Goal: Transaction & Acquisition: Purchase product/service

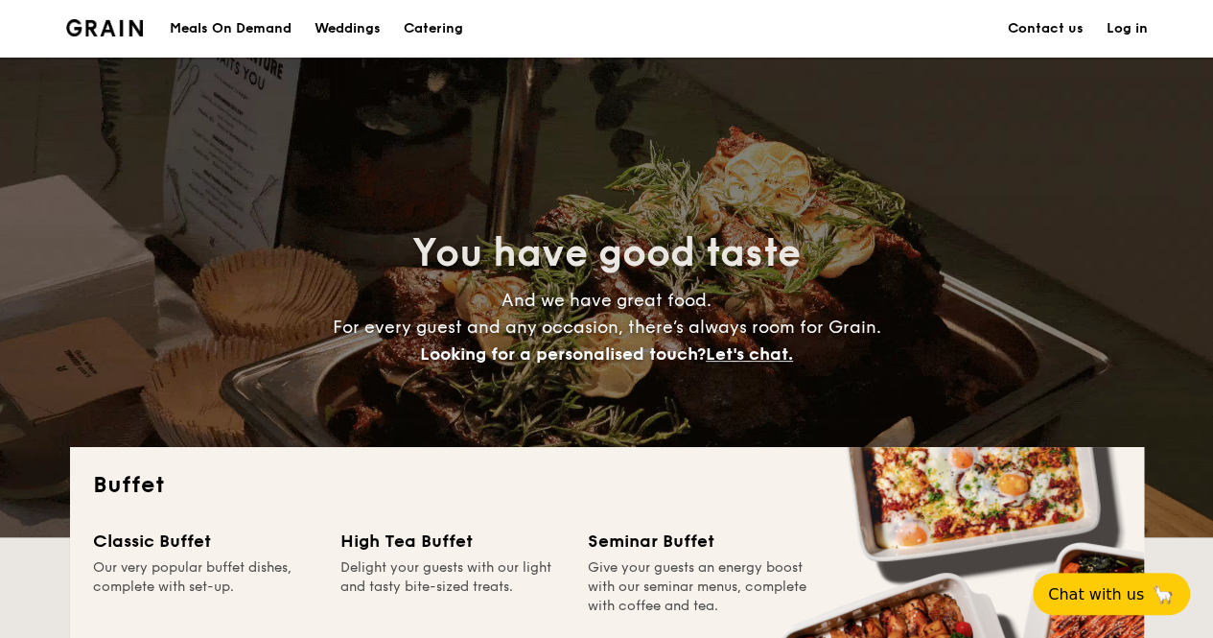
click at [101, 20] on img at bounding box center [105, 27] width 78 height 17
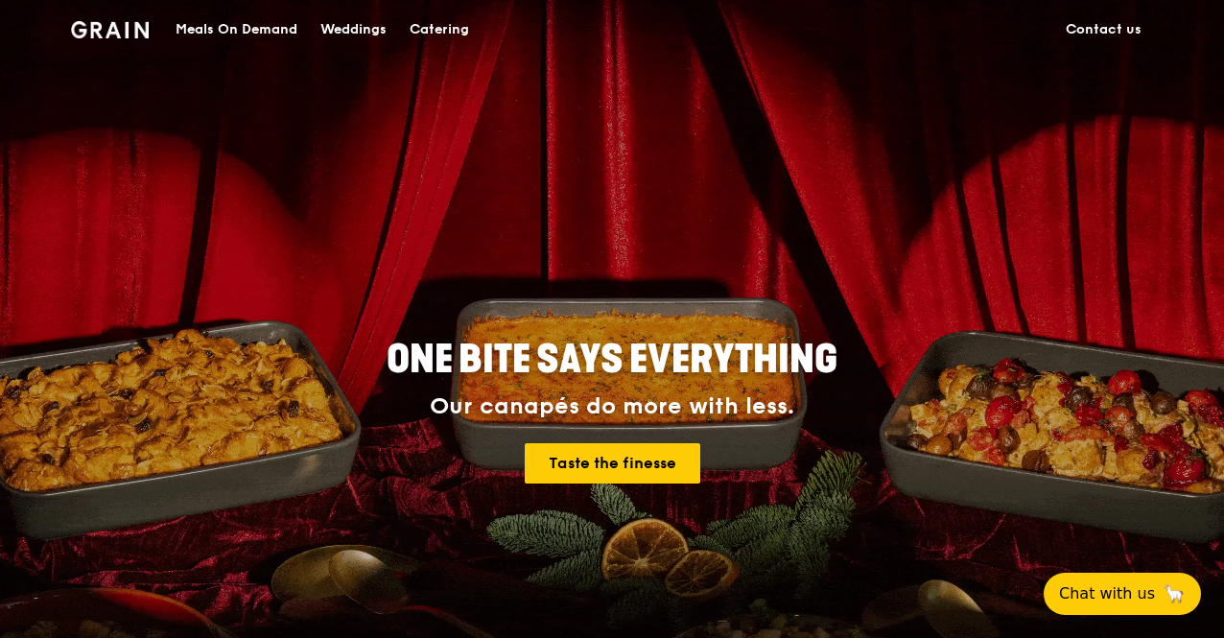
click at [426, 26] on div "Catering" at bounding box center [439, 30] width 59 height 58
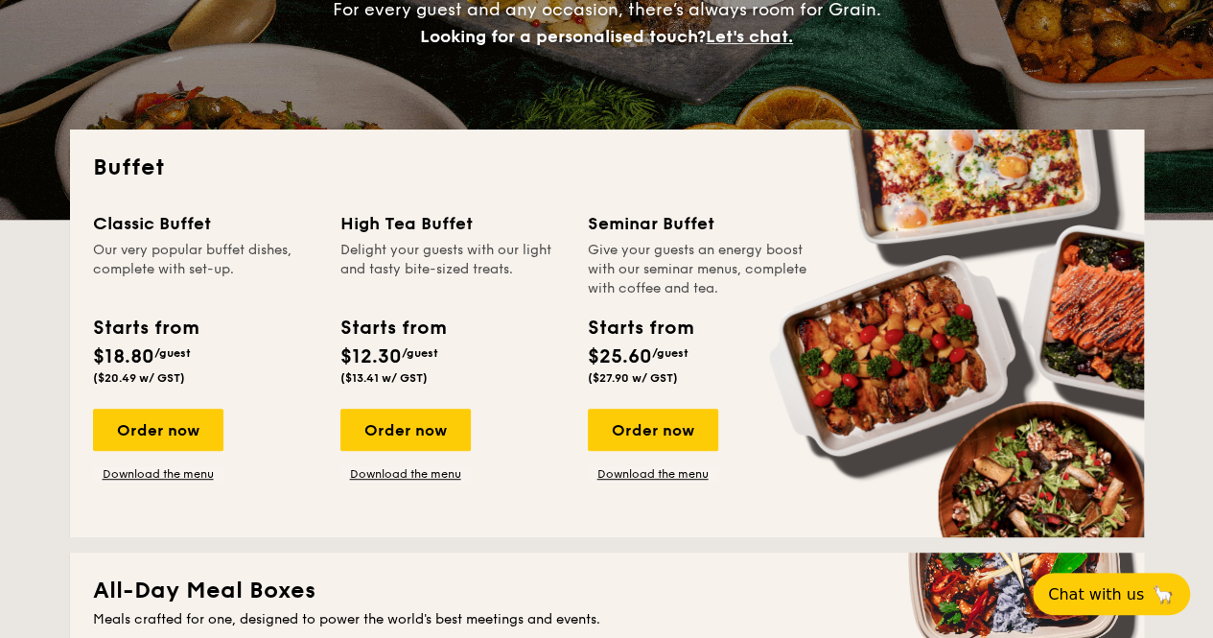
scroll to position [288, 0]
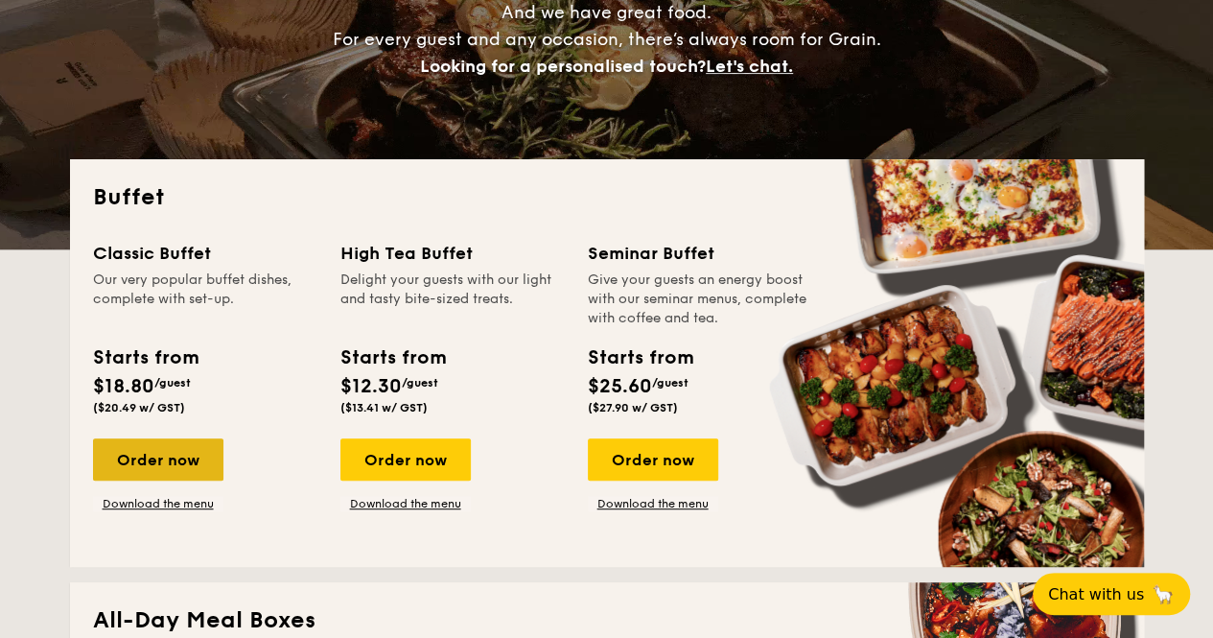
click at [175, 453] on div "Order now" at bounding box center [158, 459] width 130 height 42
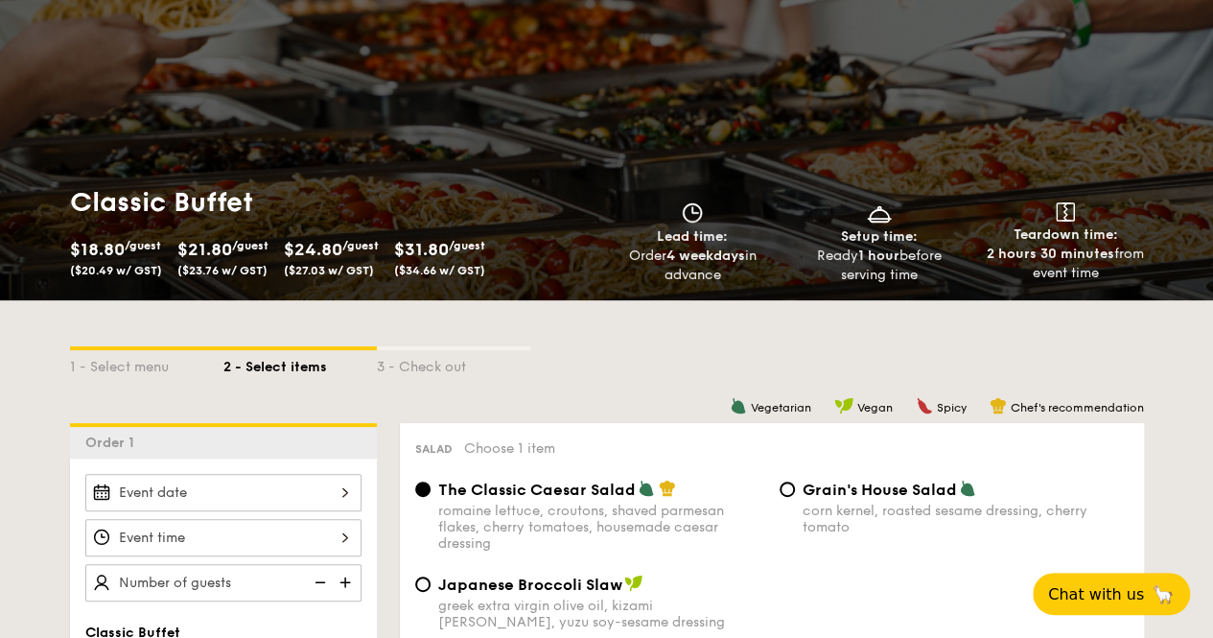
scroll to position [96, 0]
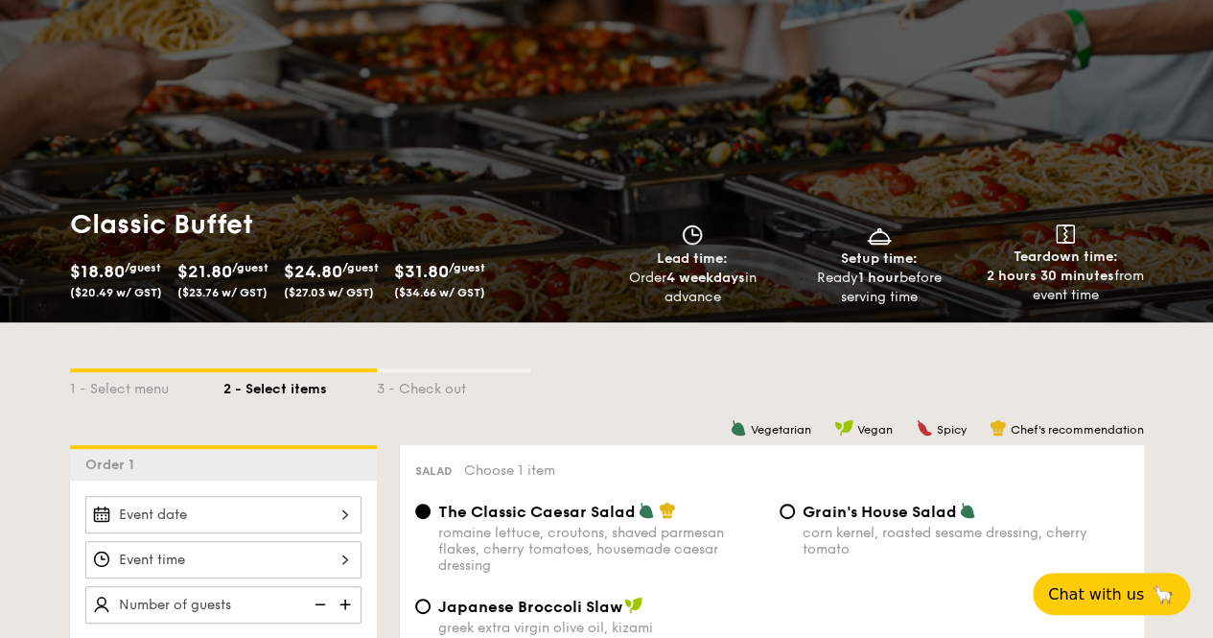
click at [217, 277] on span "$21.80" at bounding box center [204, 271] width 55 height 21
click at [349, 293] on span "($27.03 w/ GST)" at bounding box center [329, 292] width 90 height 13
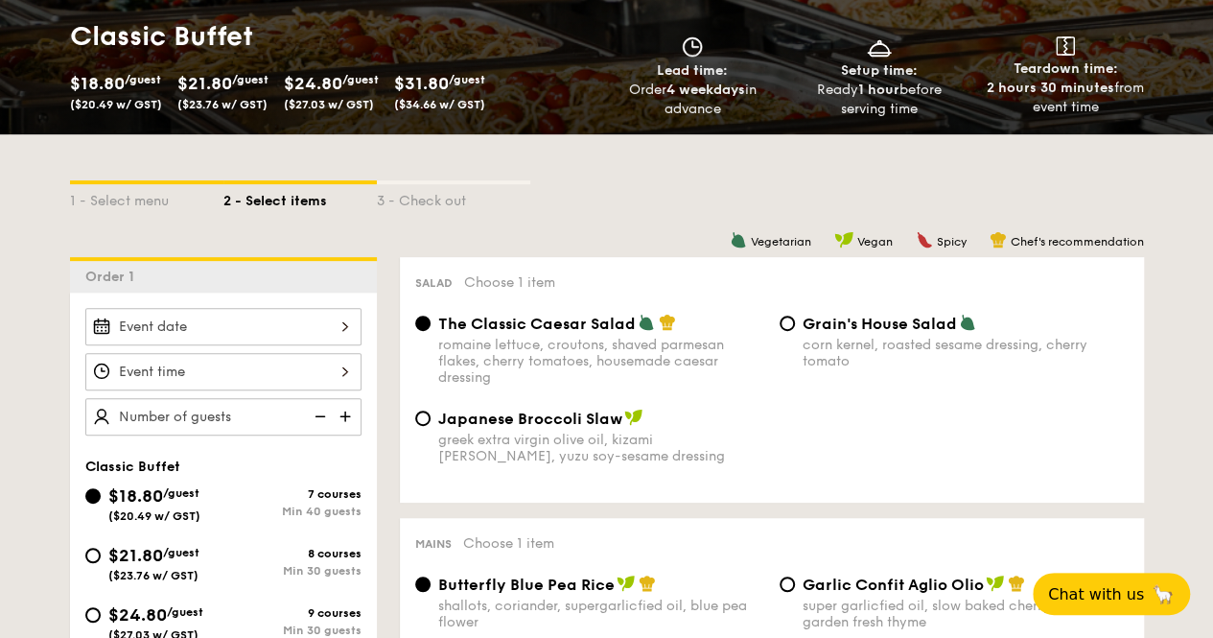
scroll to position [480, 0]
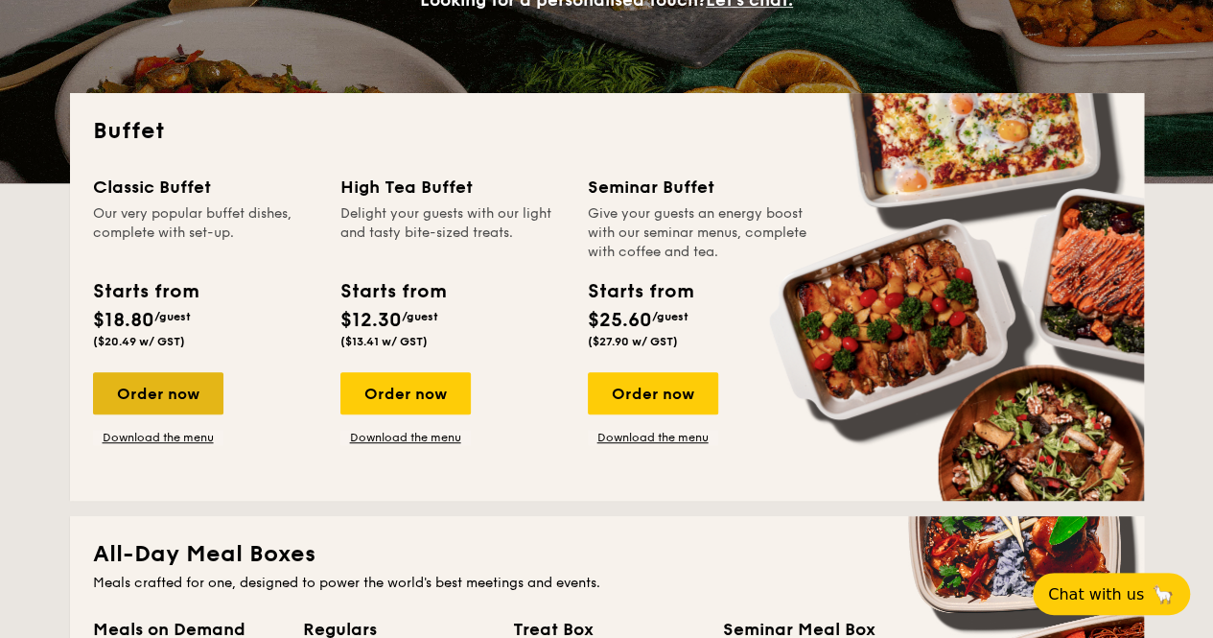
scroll to position [384, 0]
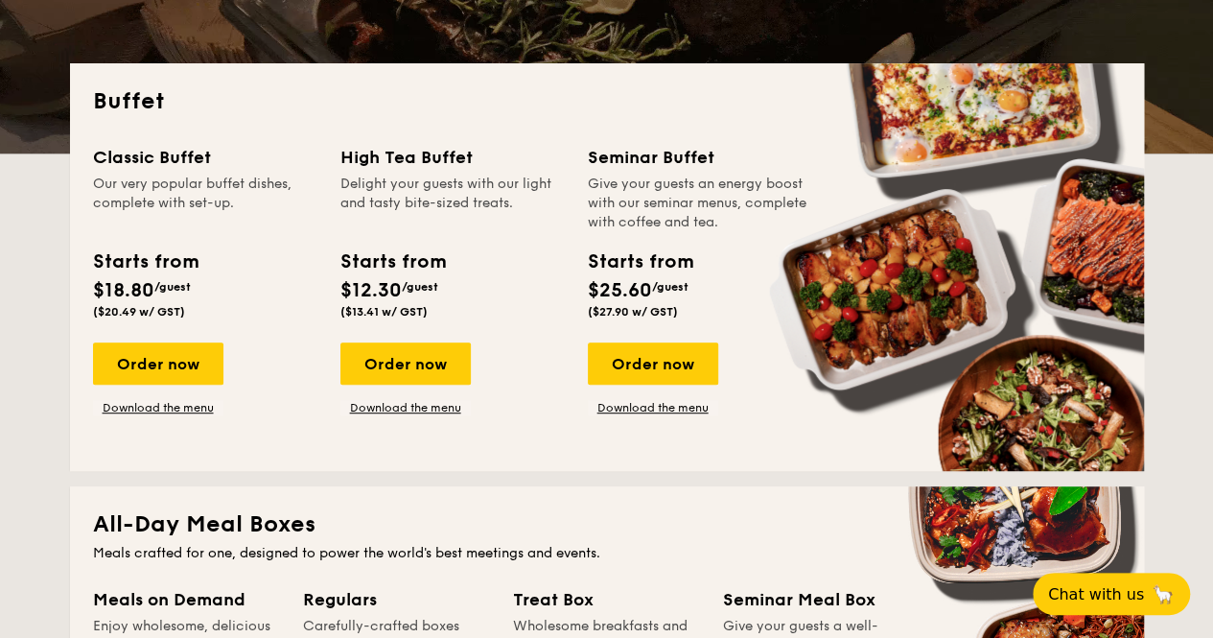
click at [169, 333] on div "Classic Buffet Our very popular buffet dishes, complete with set-up. Starts fro…" at bounding box center [216, 279] width 247 height 271
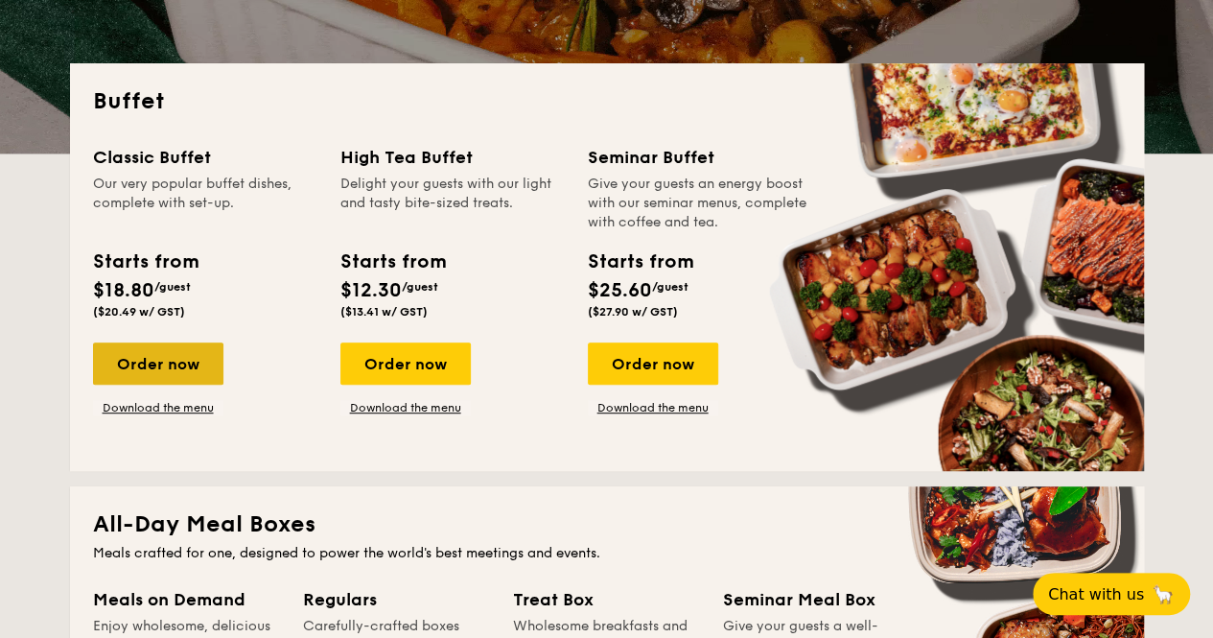
click at [157, 358] on div "Order now" at bounding box center [158, 363] width 130 height 42
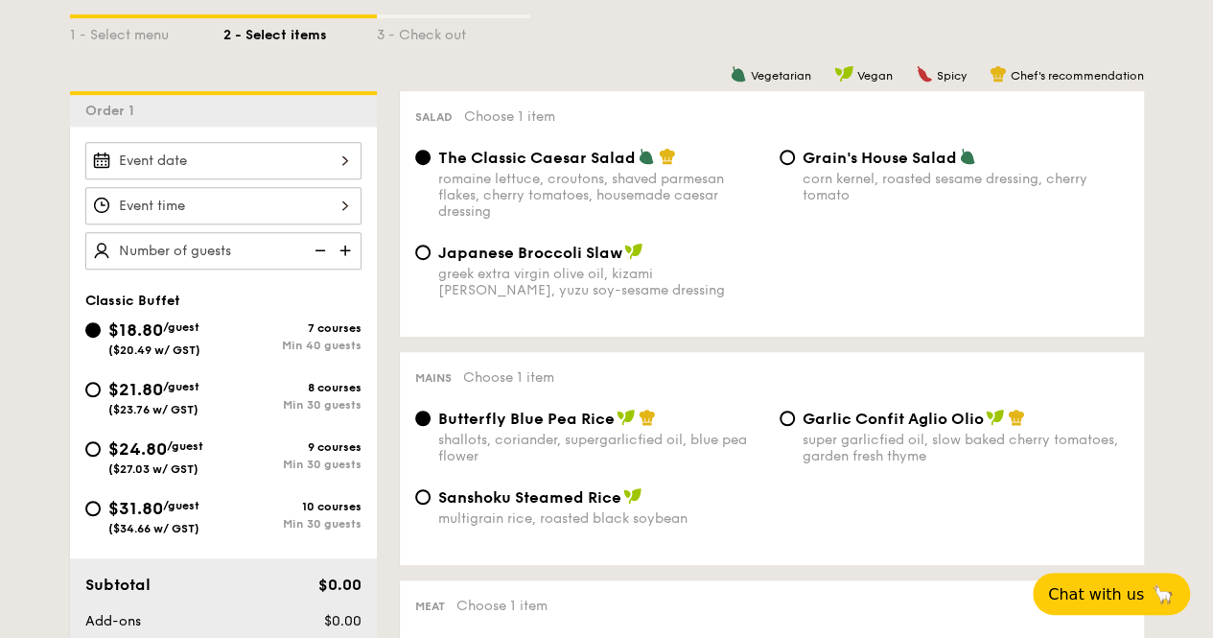
scroll to position [480, 0]
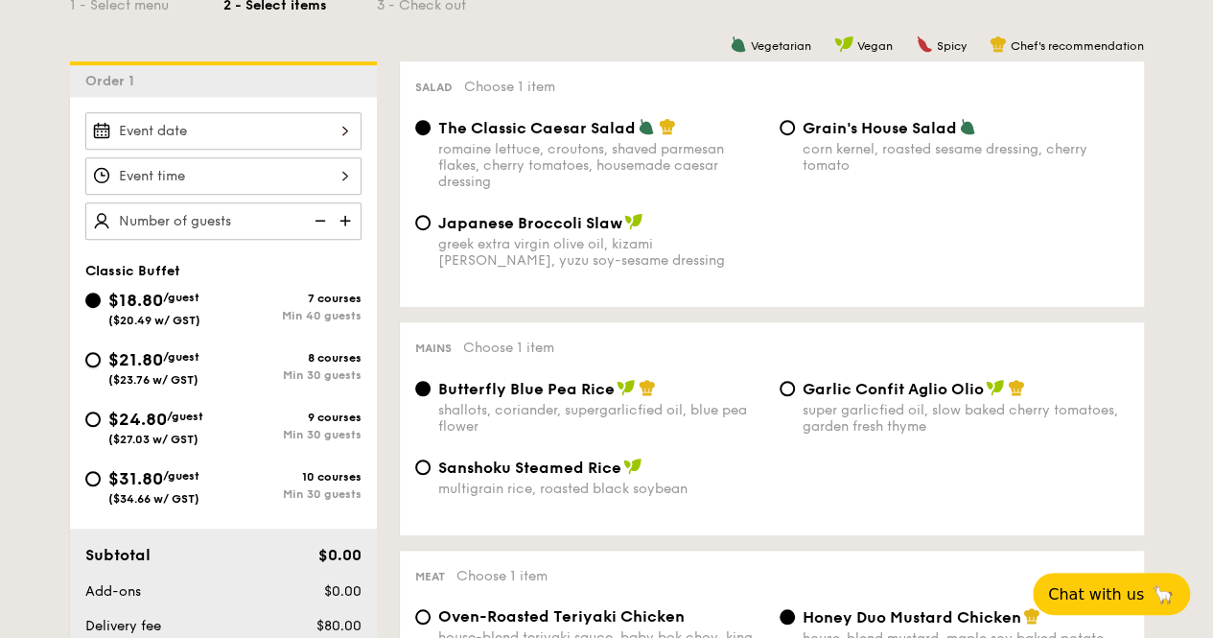
drag, startPoint x: 97, startPoint y: 360, endPoint x: 96, endPoint y: 404, distance: 44.1
click at [96, 360] on input "$21.80 /guest ($23.76 w/ GST) 8 courses Min 30 guests" at bounding box center [92, 359] width 15 height 15
radio input "true"
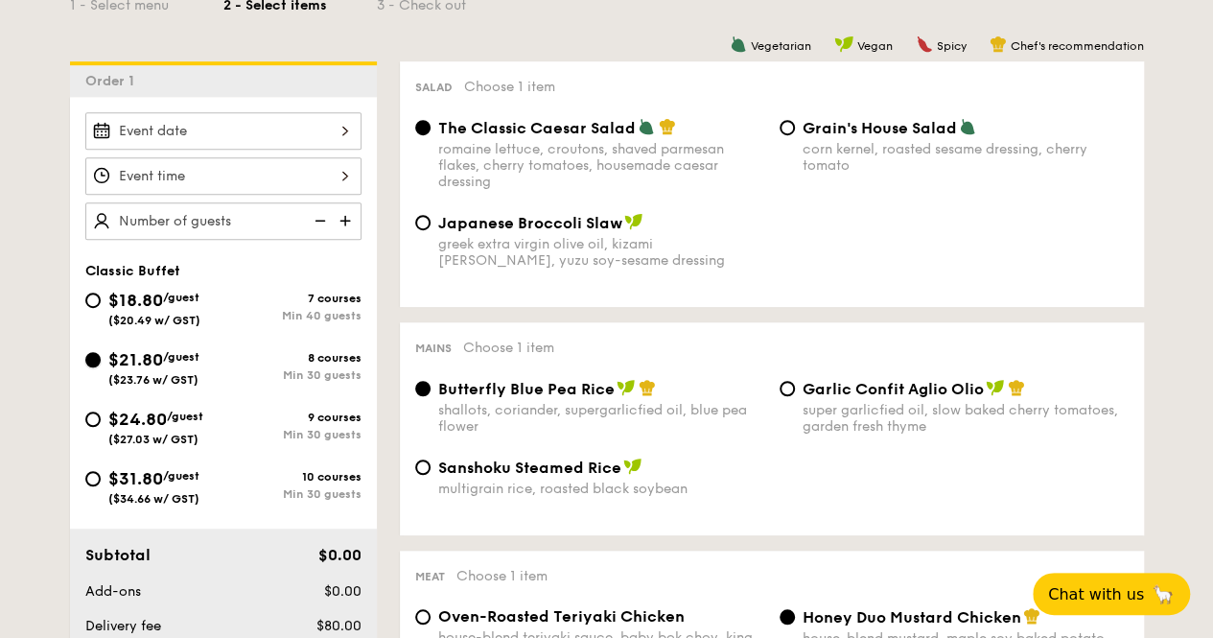
radio input "true"
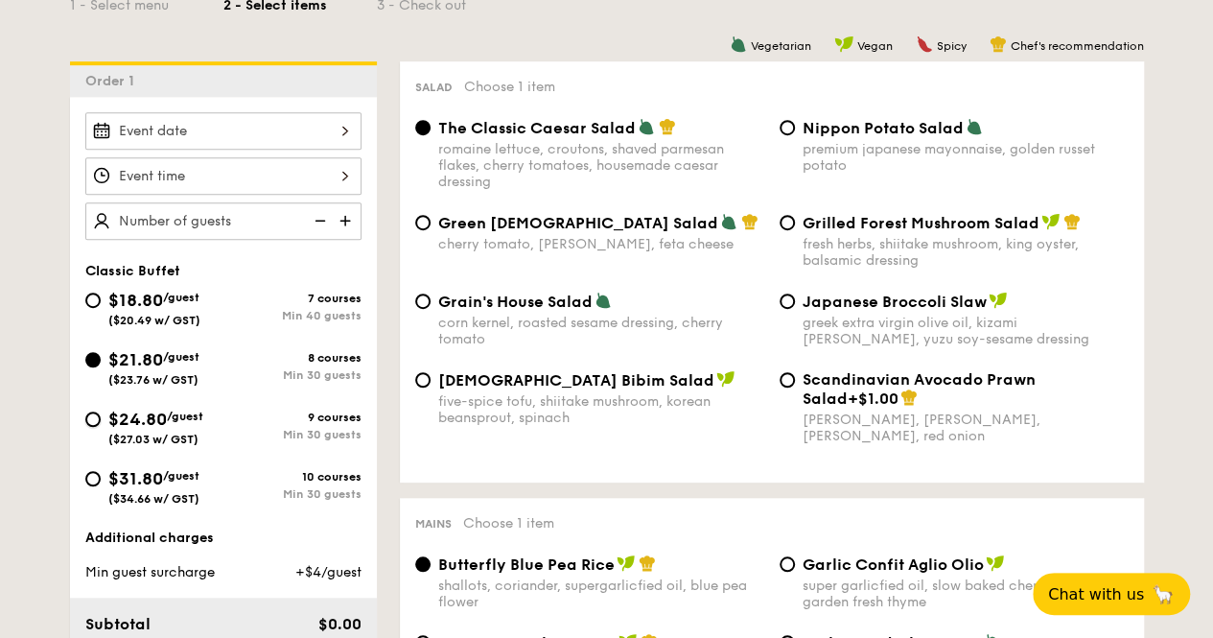
drag, startPoint x: 97, startPoint y: 411, endPoint x: 95, endPoint y: 455, distance: 43.2
click at [98, 411] on input "$24.80 /guest ($27.03 w/ GST) 9 courses Min 30 guests" at bounding box center [92, 418] width 15 height 15
radio input "true"
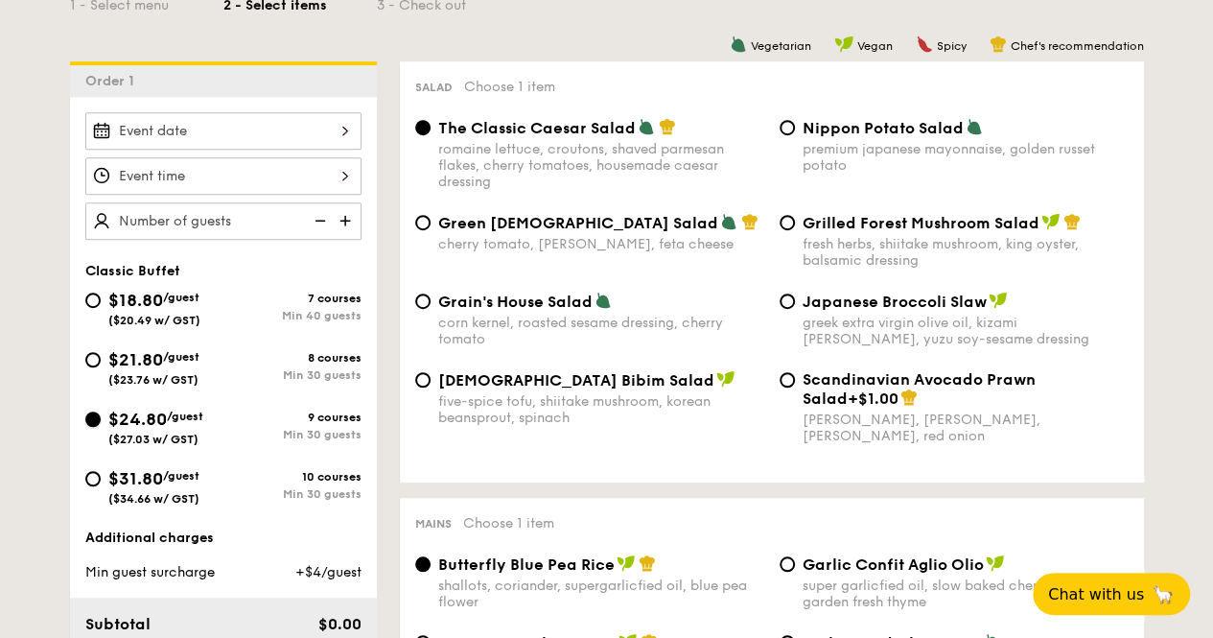
radio input "true"
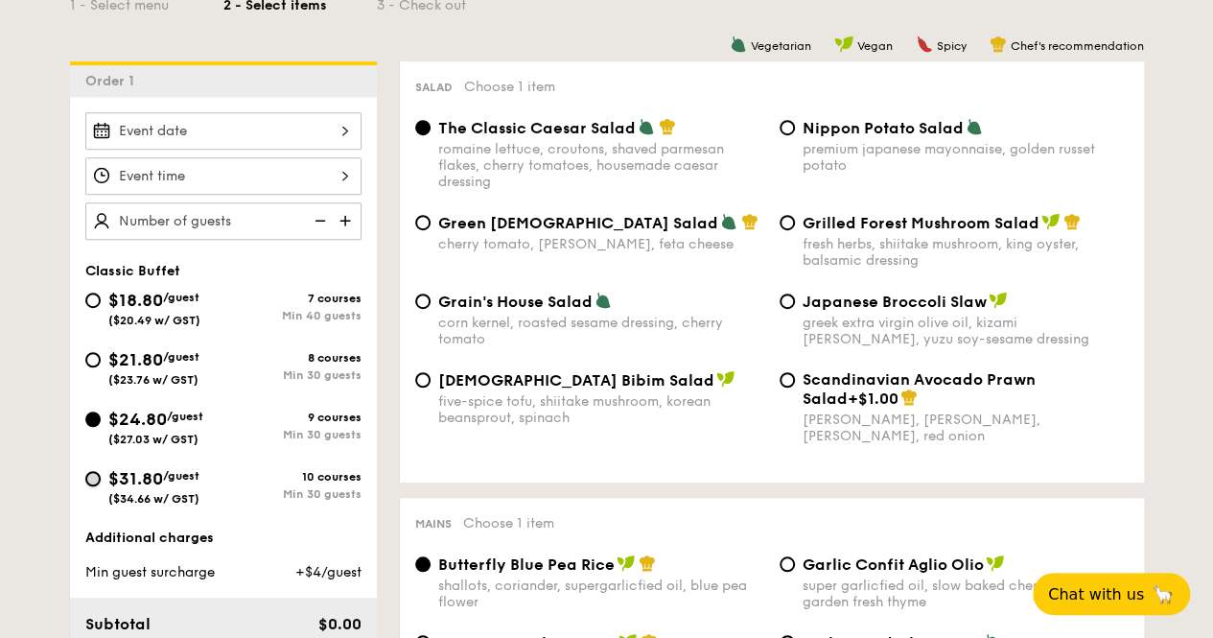
click at [85, 479] on input "$31.80 /guest ($34.66 w/ GST) 10 courses Min 30 guests" at bounding box center [92, 478] width 15 height 15
radio input "true"
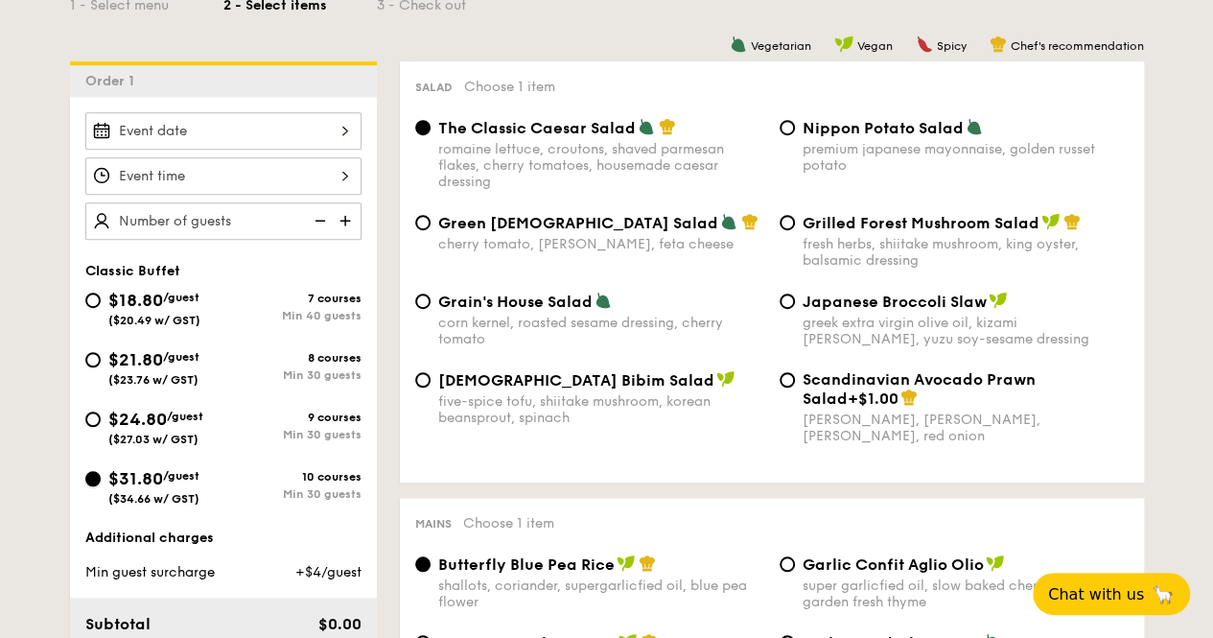
radio input "true"
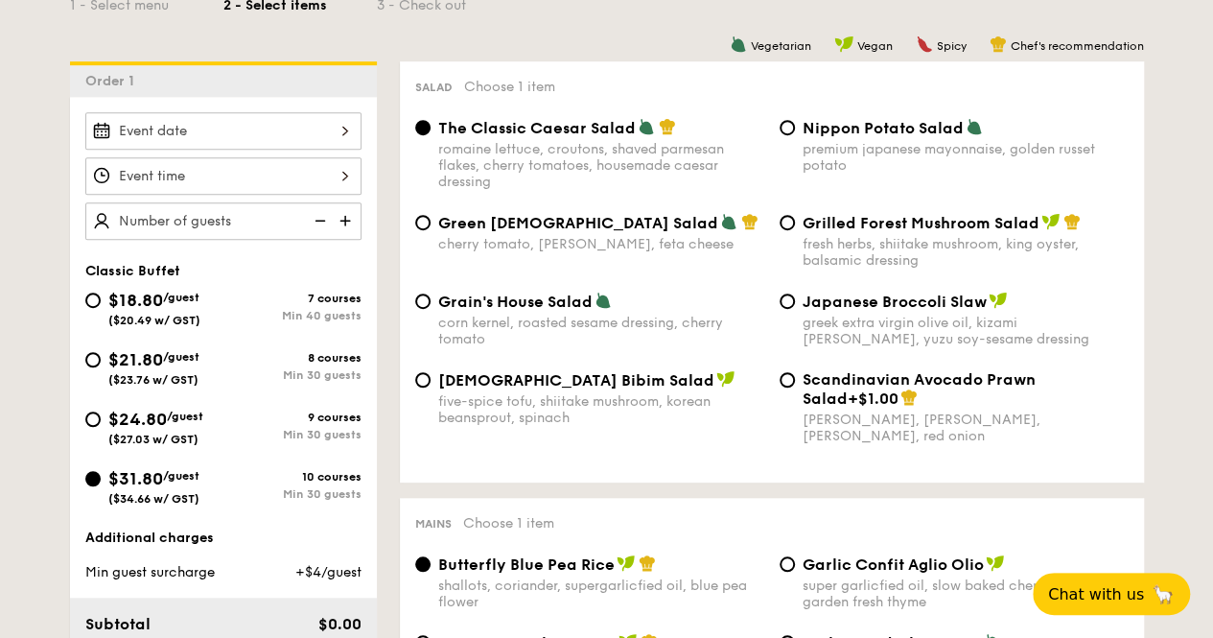
click at [104, 360] on div "$21.80 /guest ($23.76 w/ GST)" at bounding box center [154, 366] width 138 height 40
click at [101, 360] on input "$21.80 /guest ($23.76 w/ GST) 8 courses Min 30 guests" at bounding box center [92, 359] width 15 height 15
radio input "true"
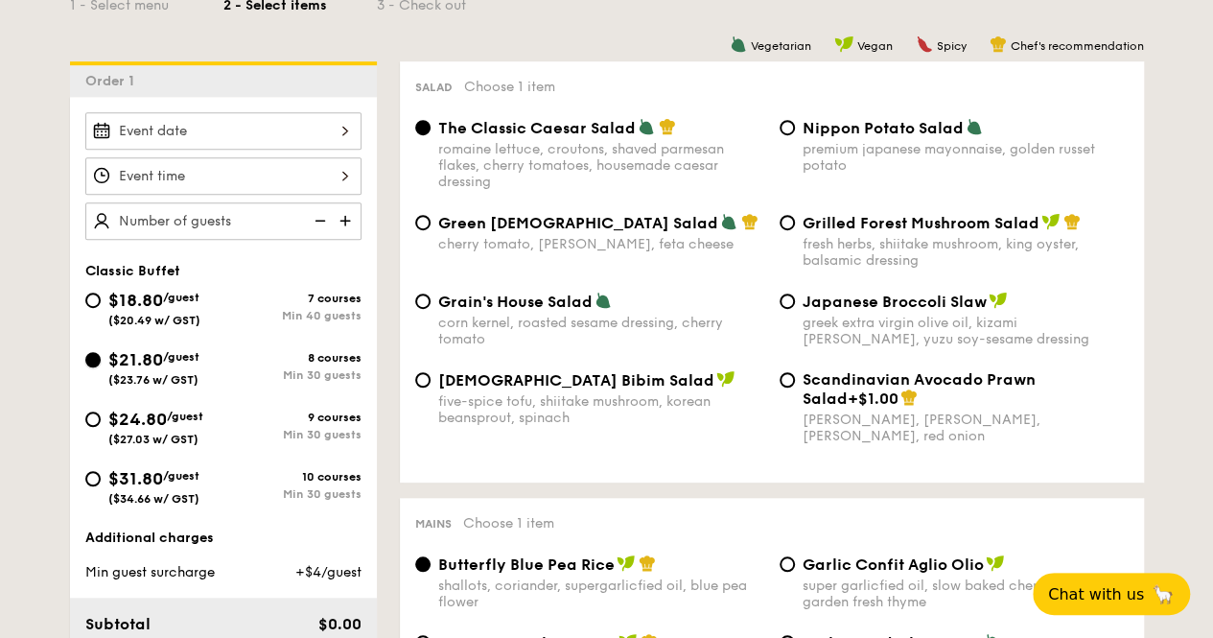
radio input "true"
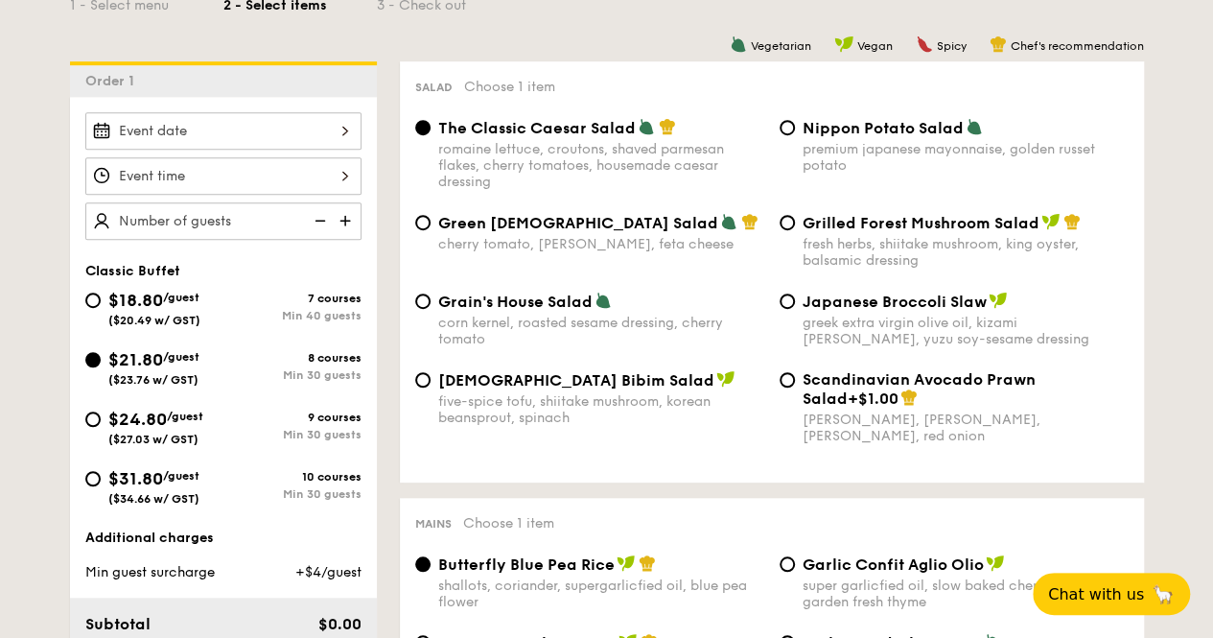
click at [102, 412] on div "$24.80 /guest ($27.03 w/ GST)" at bounding box center [154, 426] width 138 height 40
click at [101, 412] on input "$24.80 /guest ($27.03 w/ GST) 9 courses Min 30 guests" at bounding box center [92, 418] width 15 height 15
radio input "true"
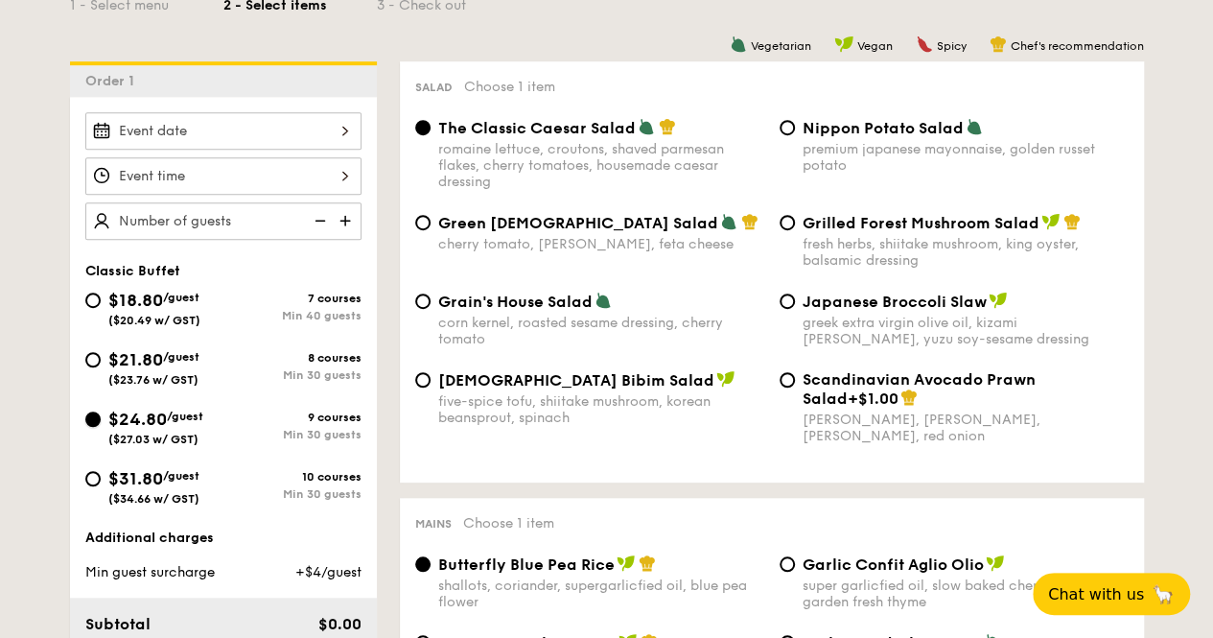
radio input "true"
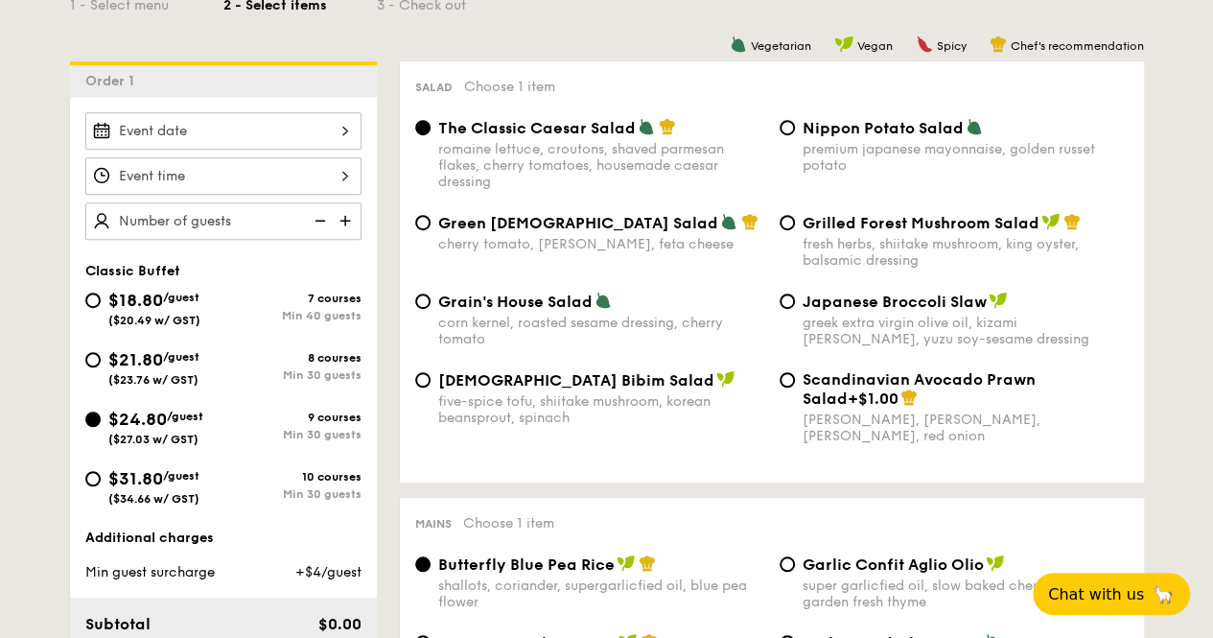
click at [102, 473] on div "$31.80 /guest ($34.66 w/ GST)" at bounding box center [154, 485] width 138 height 40
click at [101, 473] on input "$31.80 /guest ($34.66 w/ GST) 10 courses Min 30 guests" at bounding box center [92, 478] width 15 height 15
radio input "true"
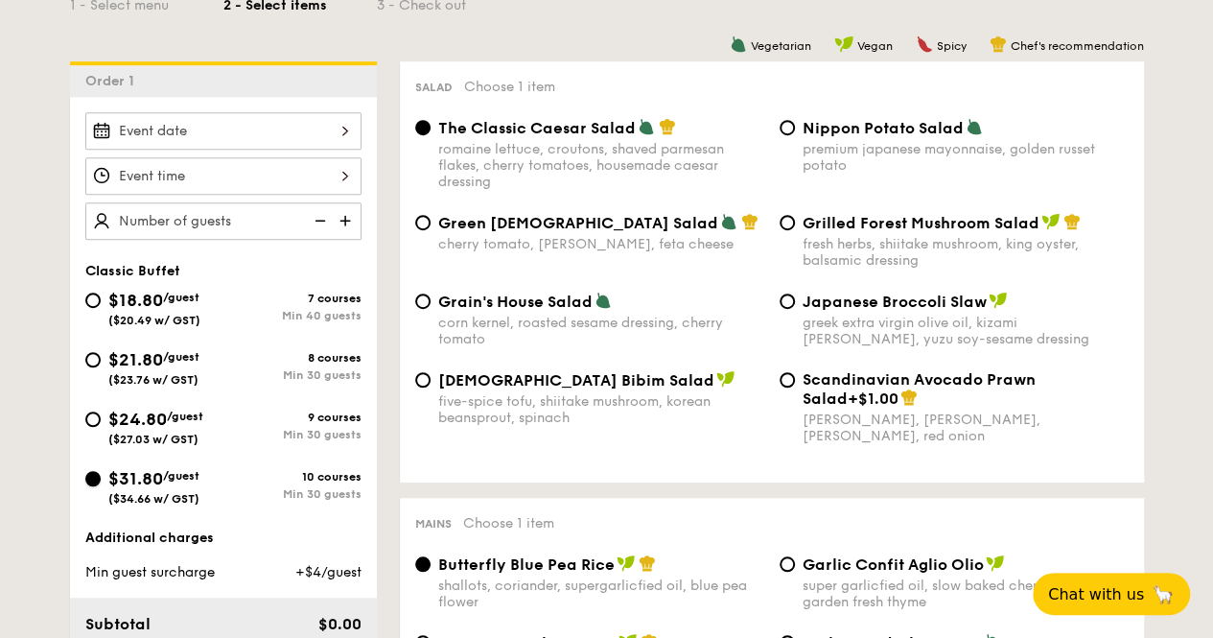
radio input "true"
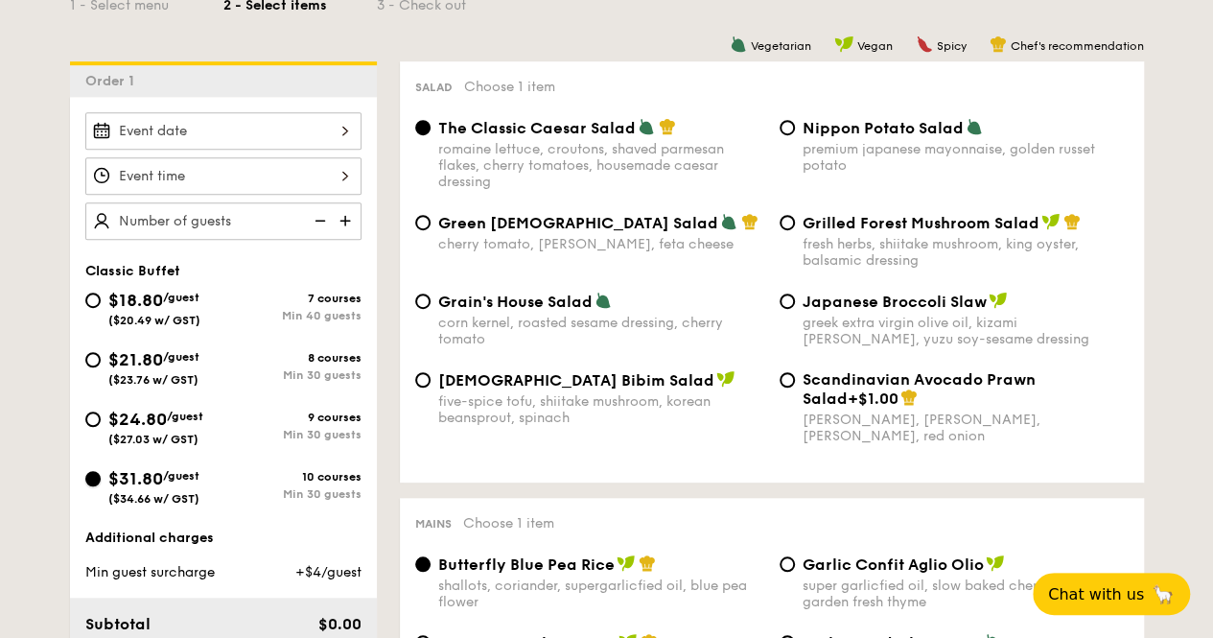
radio input "true"
click at [106, 406] on div "$24.80 /guest ($27.03 w/ GST)" at bounding box center [154, 426] width 138 height 40
click at [101, 411] on input "$24.80 /guest ($27.03 w/ GST) 9 courses Min 30 guests" at bounding box center [92, 418] width 15 height 15
radio input "true"
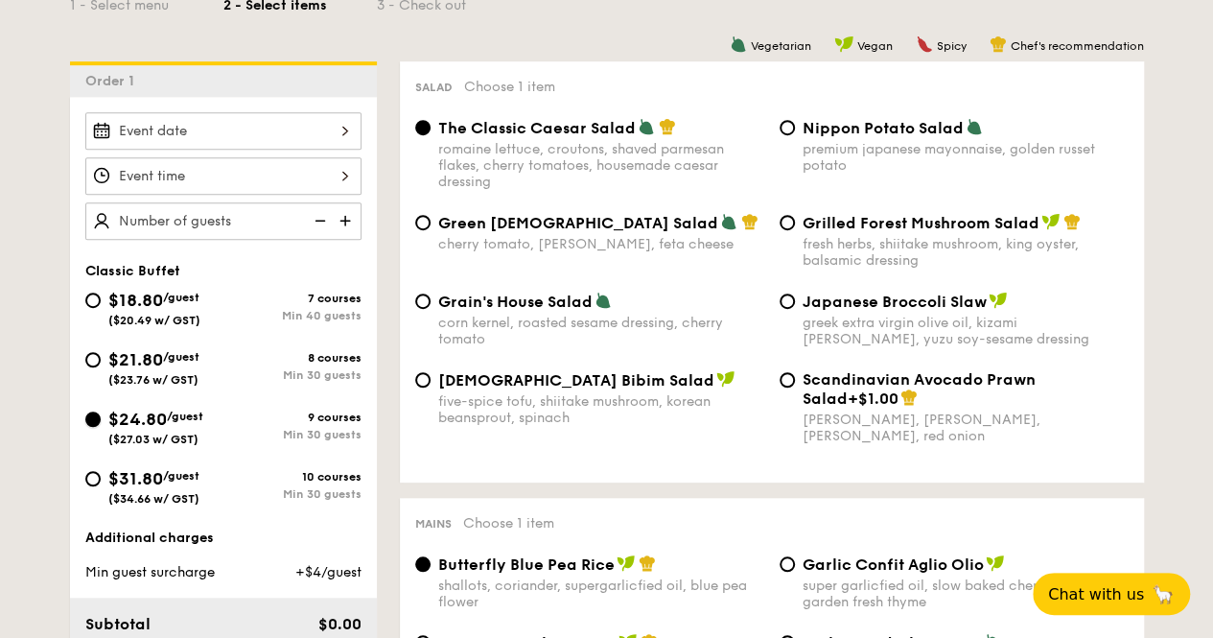
radio input "true"
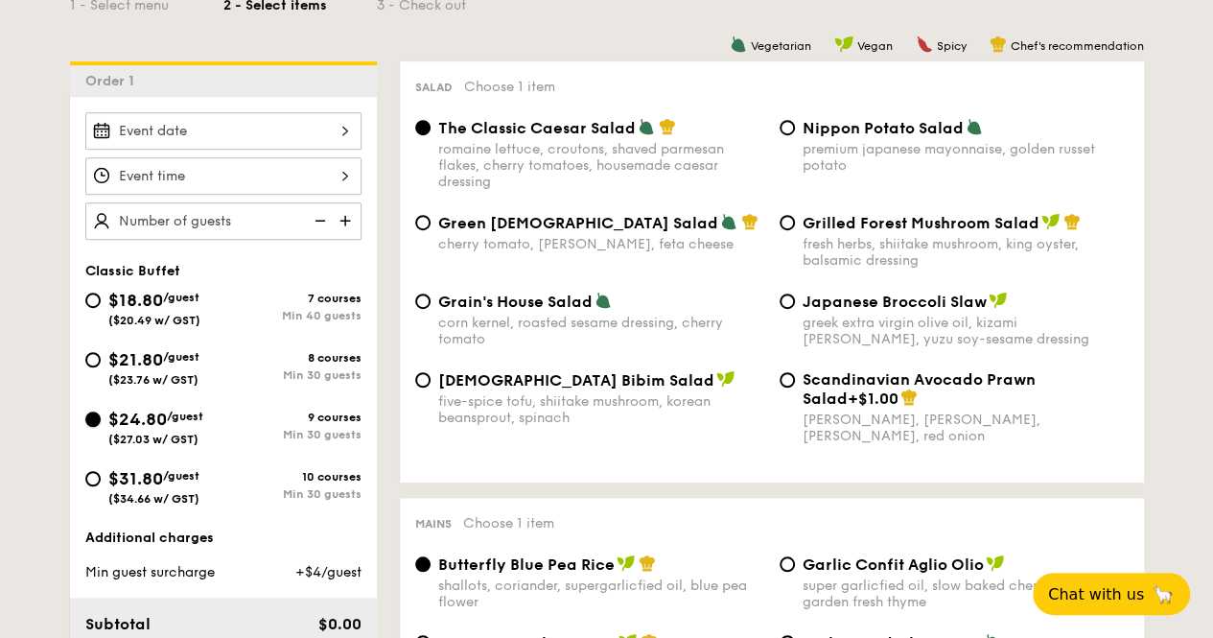
radio input "true"
click at [94, 354] on input "$21.80 /guest ($23.76 w/ GST) 8 courses Min 30 guests" at bounding box center [92, 359] width 15 height 15
radio input "true"
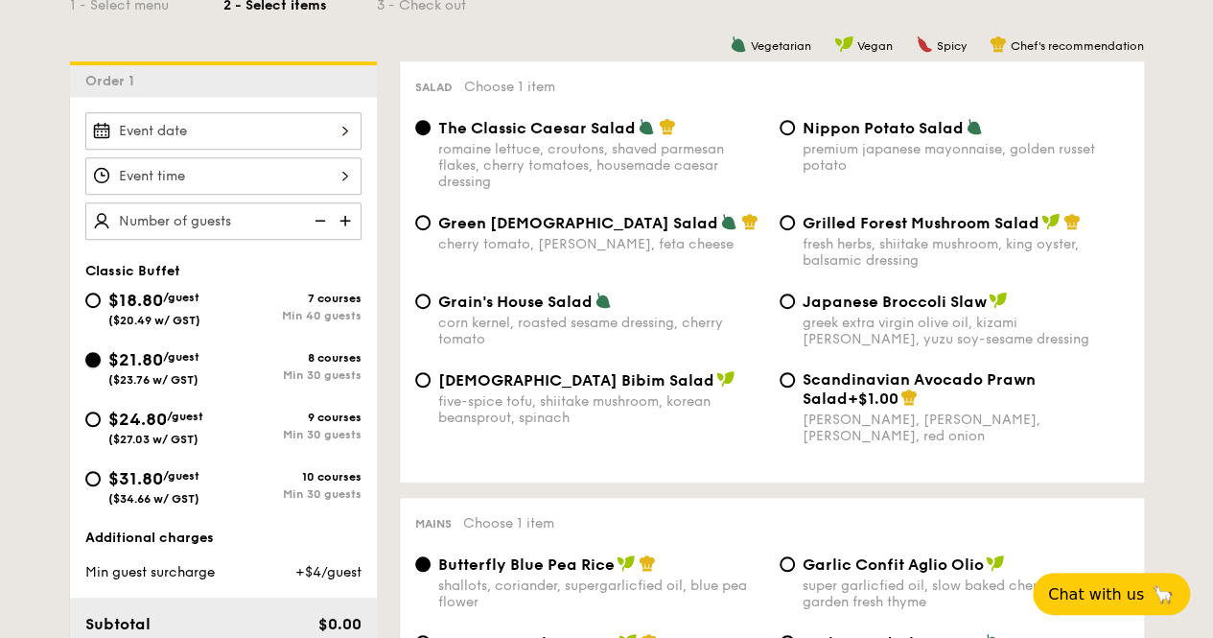
radio input "true"
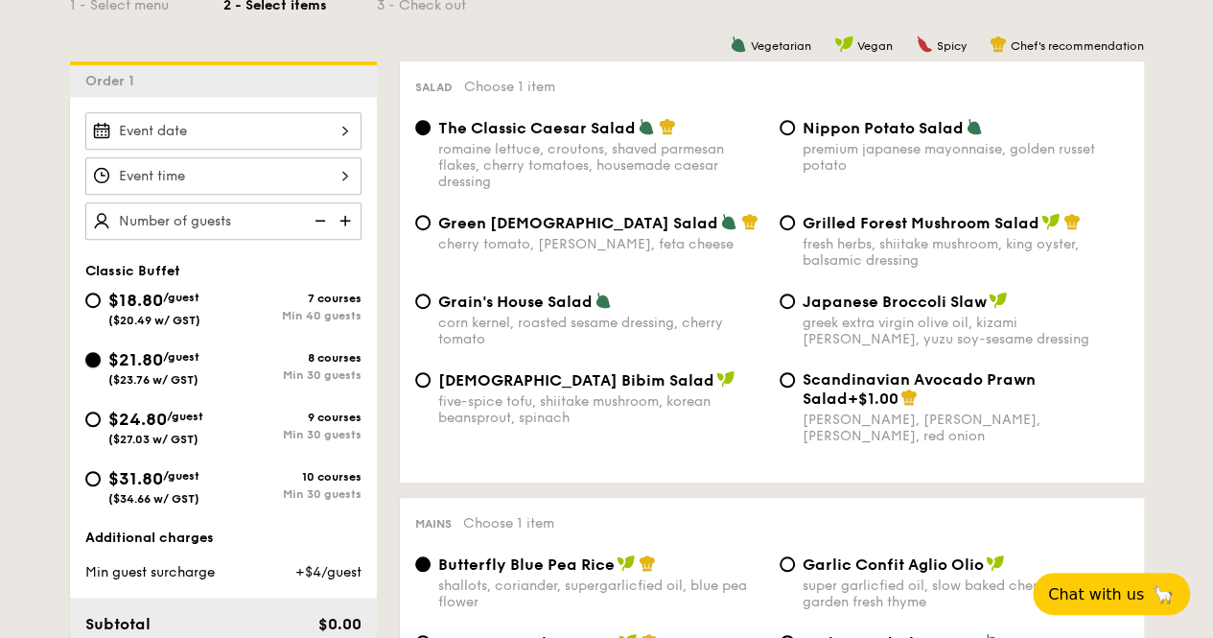
radio input "true"
click at [101, 295] on div "$18.80 /guest ($20.49 w/ GST)" at bounding box center [154, 307] width 138 height 40
click at [101, 295] on input "$18.80 /guest ($20.49 w/ GST) 7 courses Min 40 guests" at bounding box center [92, 300] width 15 height 15
radio input "true"
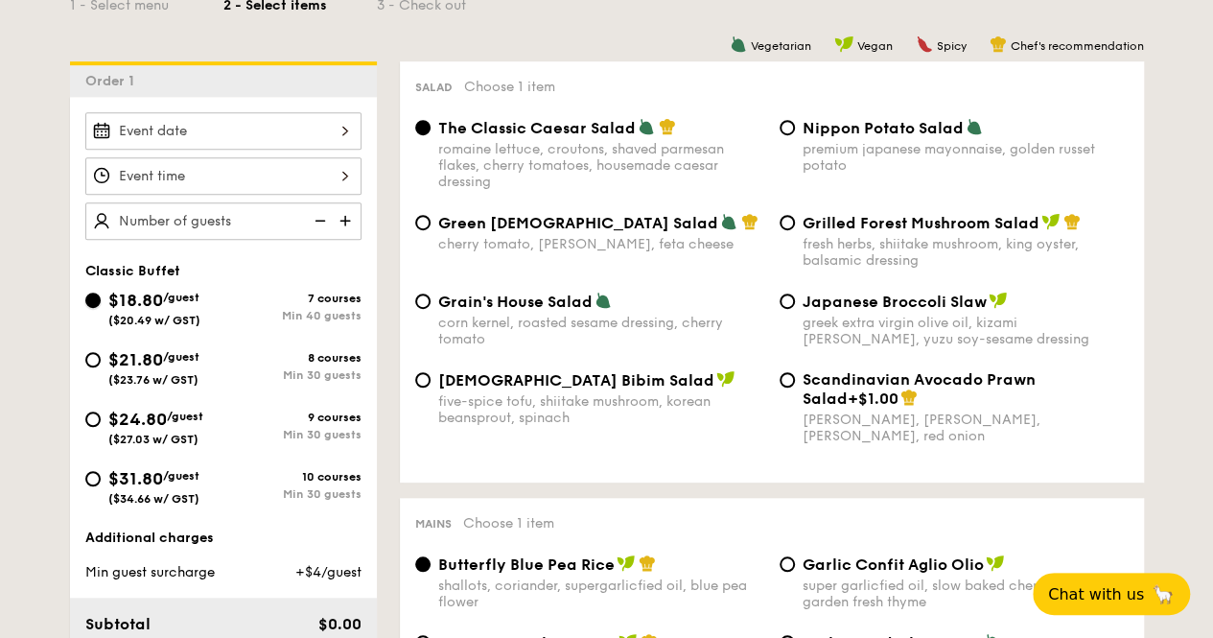
radio input "true"
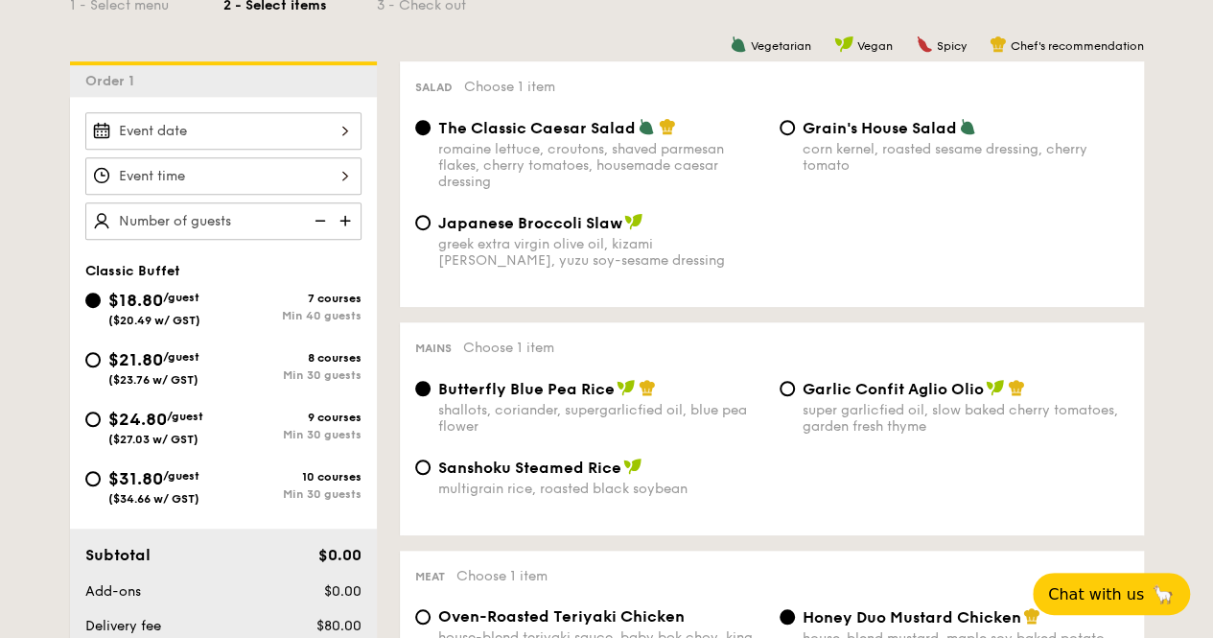
click at [122, 357] on span "$21.80" at bounding box center [135, 359] width 55 height 21
click at [101, 357] on input "$21.80 /guest ($23.76 w/ GST) 8 courses Min 30 guests" at bounding box center [92, 359] width 15 height 15
radio input "true"
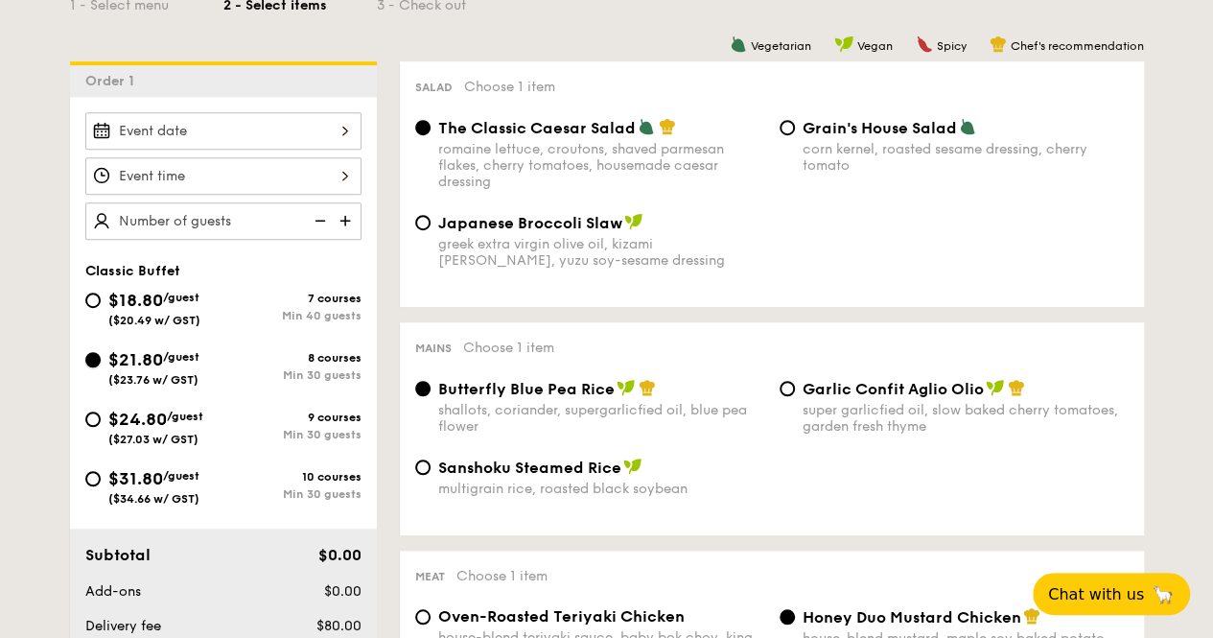
radio input "true"
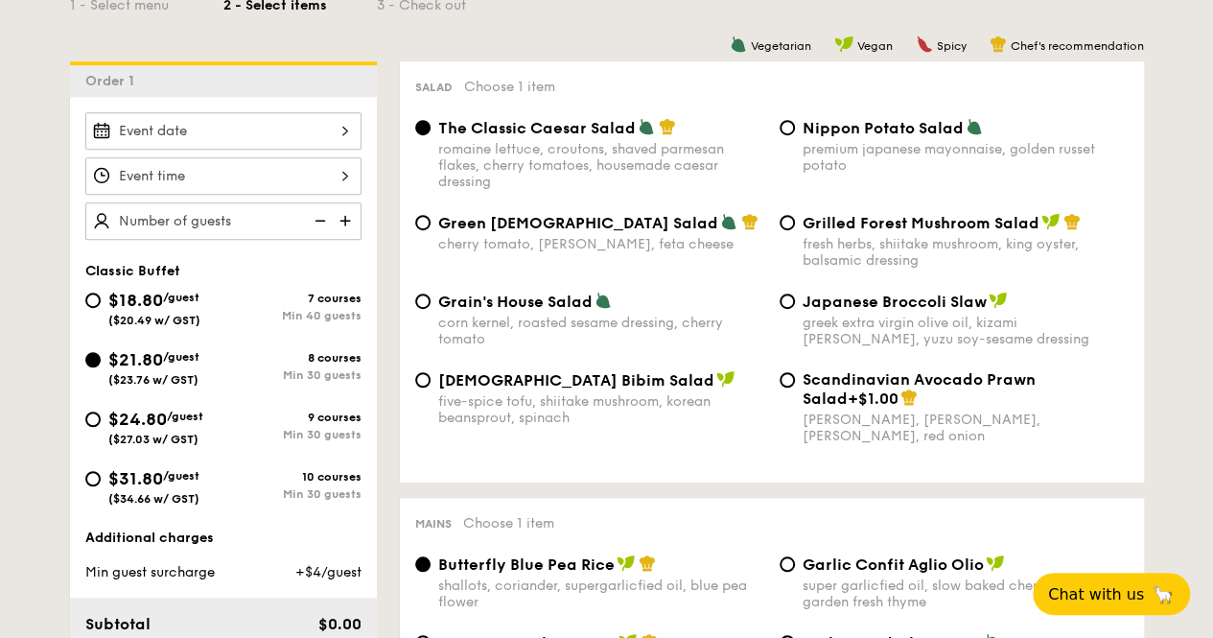
click at [116, 415] on span "$24.80" at bounding box center [137, 419] width 59 height 21
click at [101, 415] on input "$24.80 /guest ($27.03 w/ GST) 9 courses Min 30 guests" at bounding box center [92, 418] width 15 height 15
radio input "true"
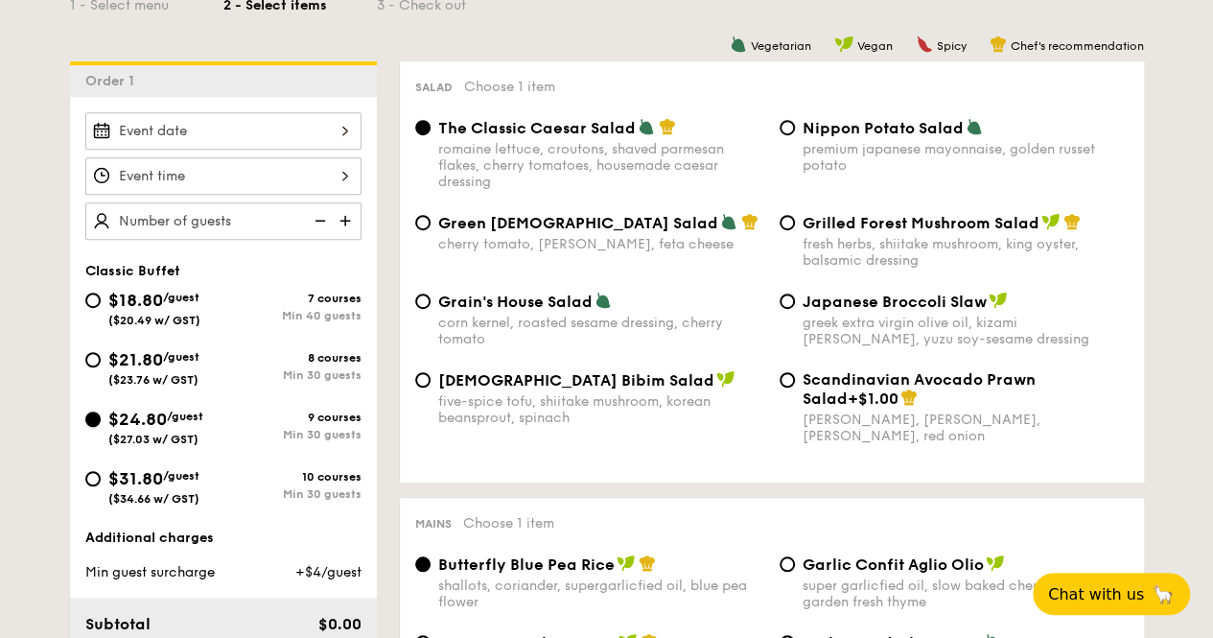
radio input "true"
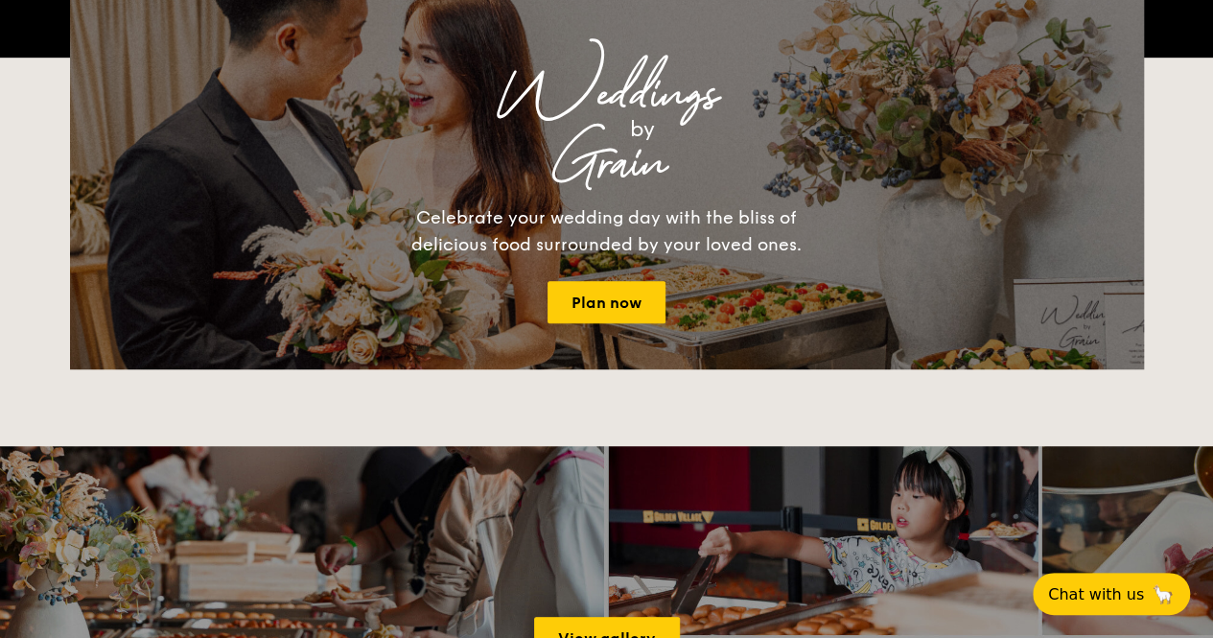
scroll to position [384, 0]
